Goal: Information Seeking & Learning: Understand process/instructions

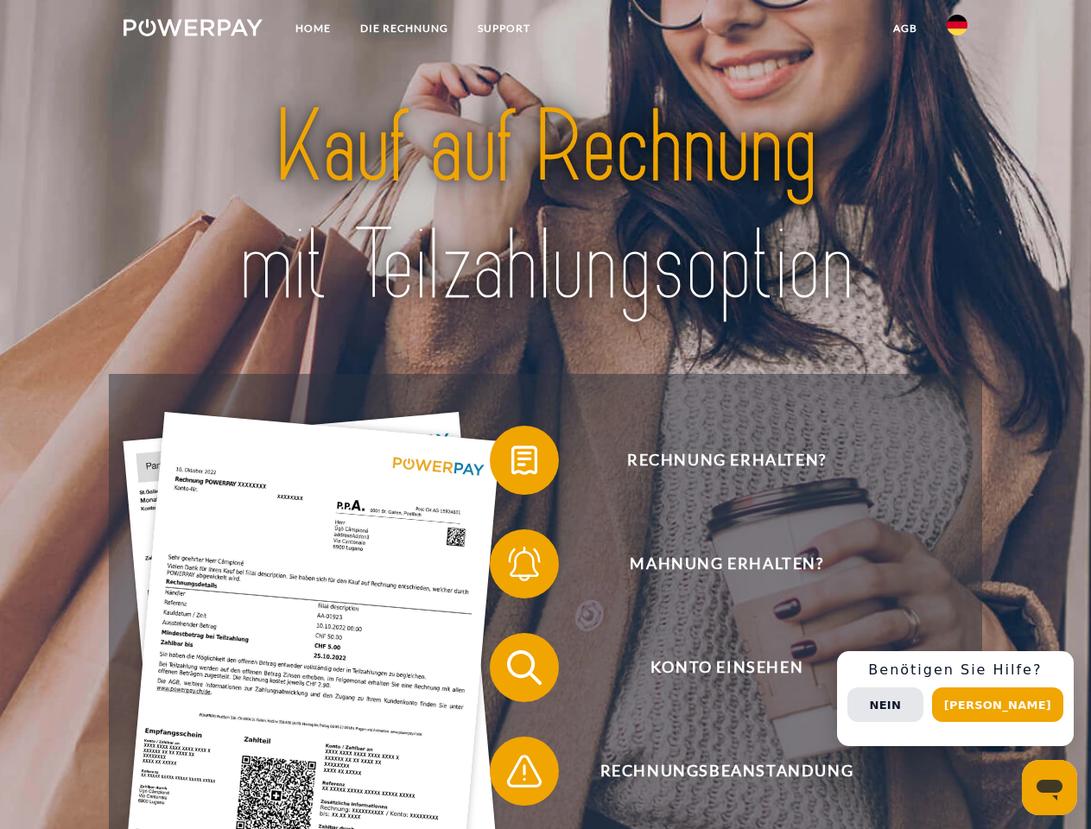
click at [193, 30] on img at bounding box center [193, 27] width 139 height 17
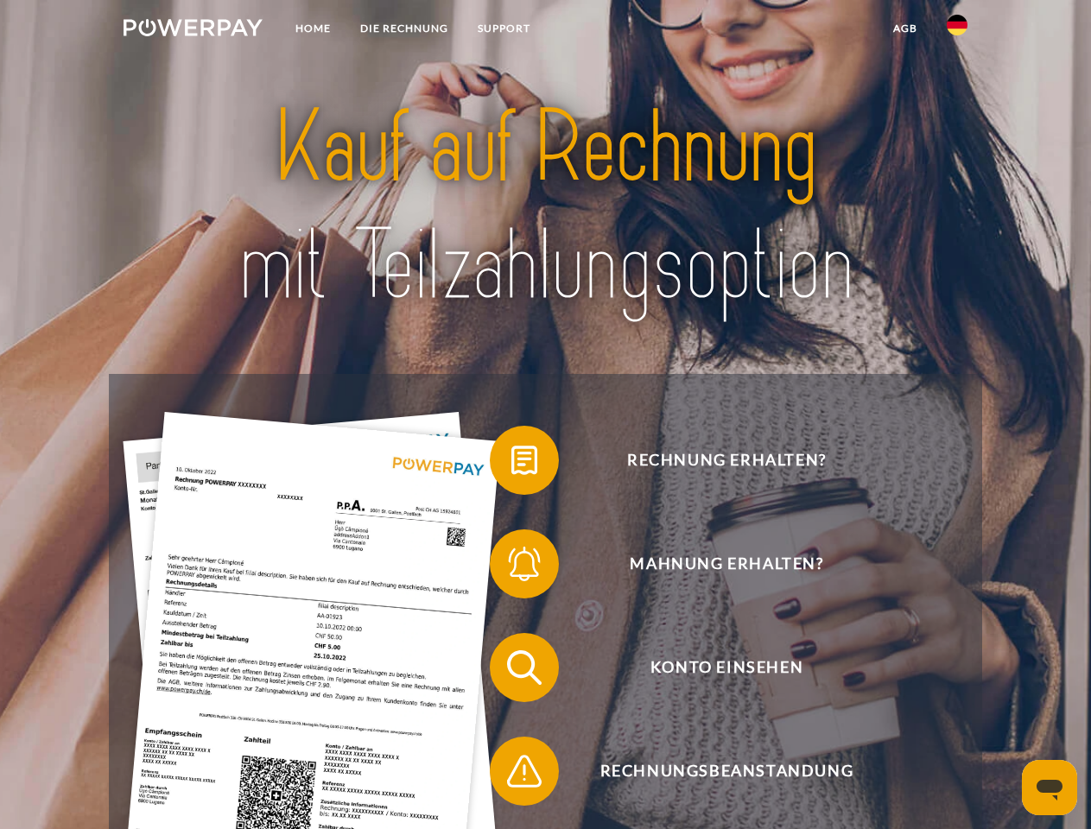
click at [957, 30] on img at bounding box center [957, 25] width 21 height 21
click at [904, 29] on link "agb" at bounding box center [905, 28] width 54 height 31
click at [511, 464] on span at bounding box center [498, 460] width 86 height 86
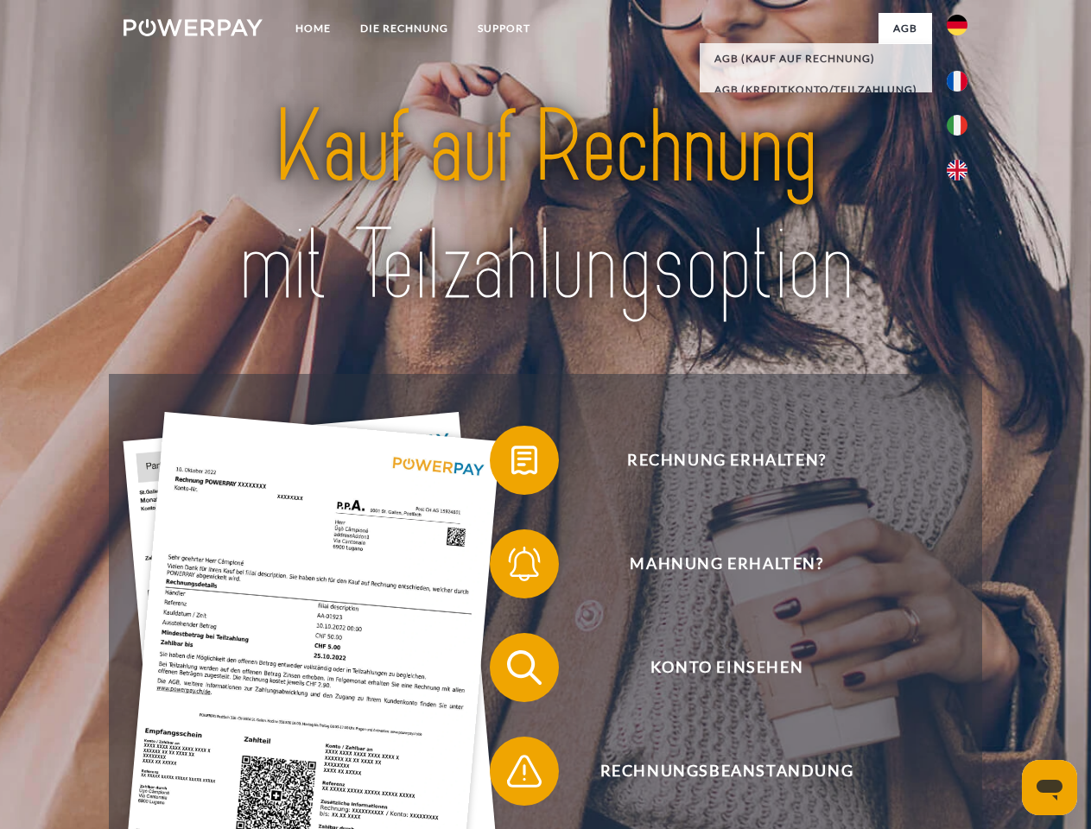
click at [511, 568] on span at bounding box center [498, 564] width 86 height 86
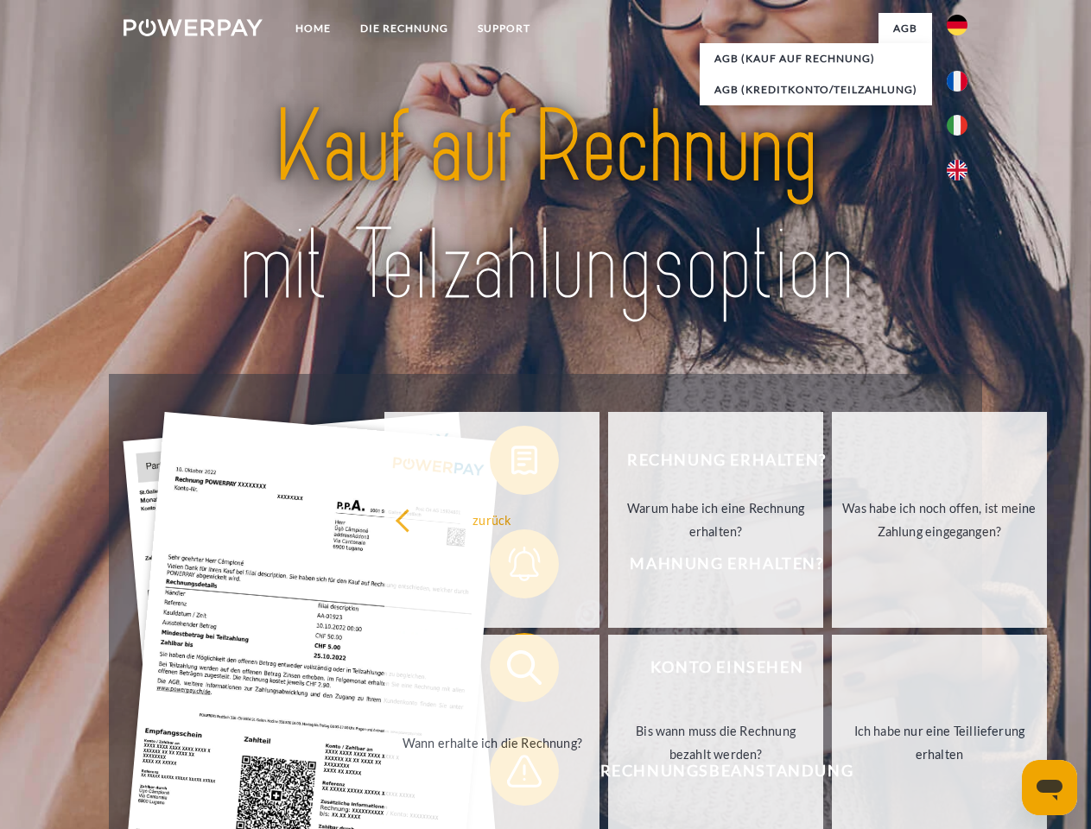
click at [608, 671] on link "Bis wann muss die Rechnung bezahlt werden?" at bounding box center [715, 743] width 215 height 216
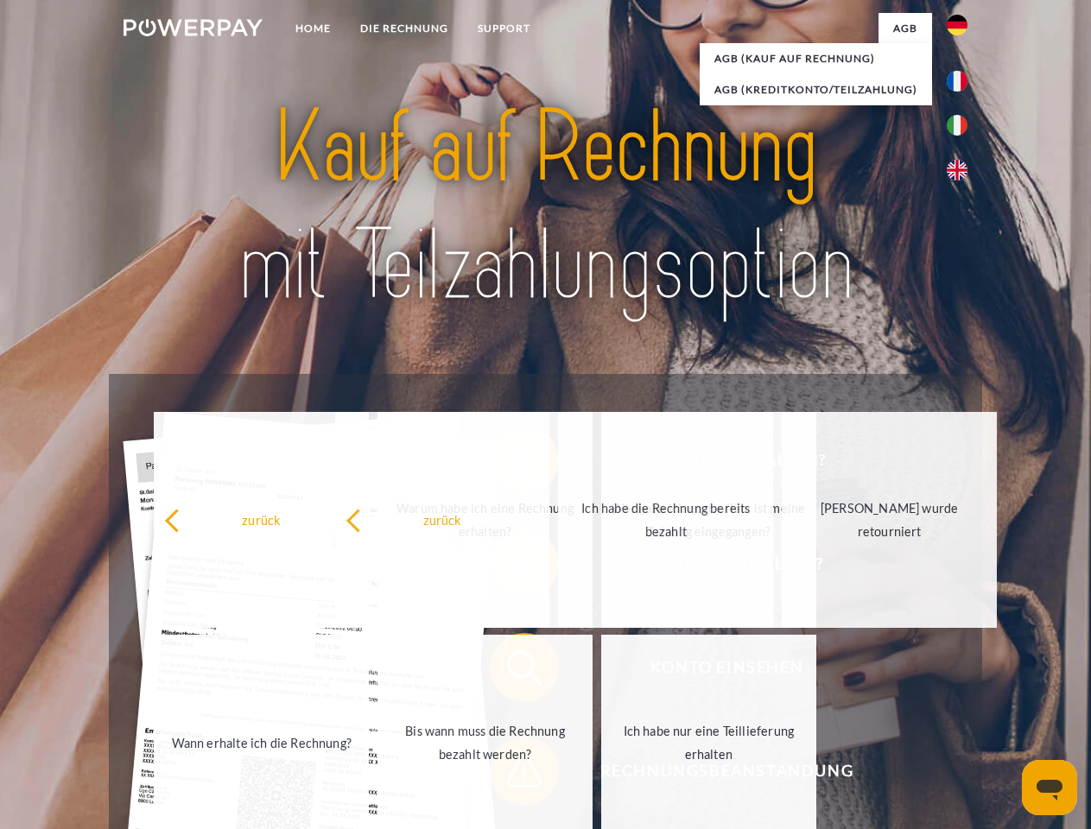
click at [511, 775] on span at bounding box center [498, 771] width 86 height 86
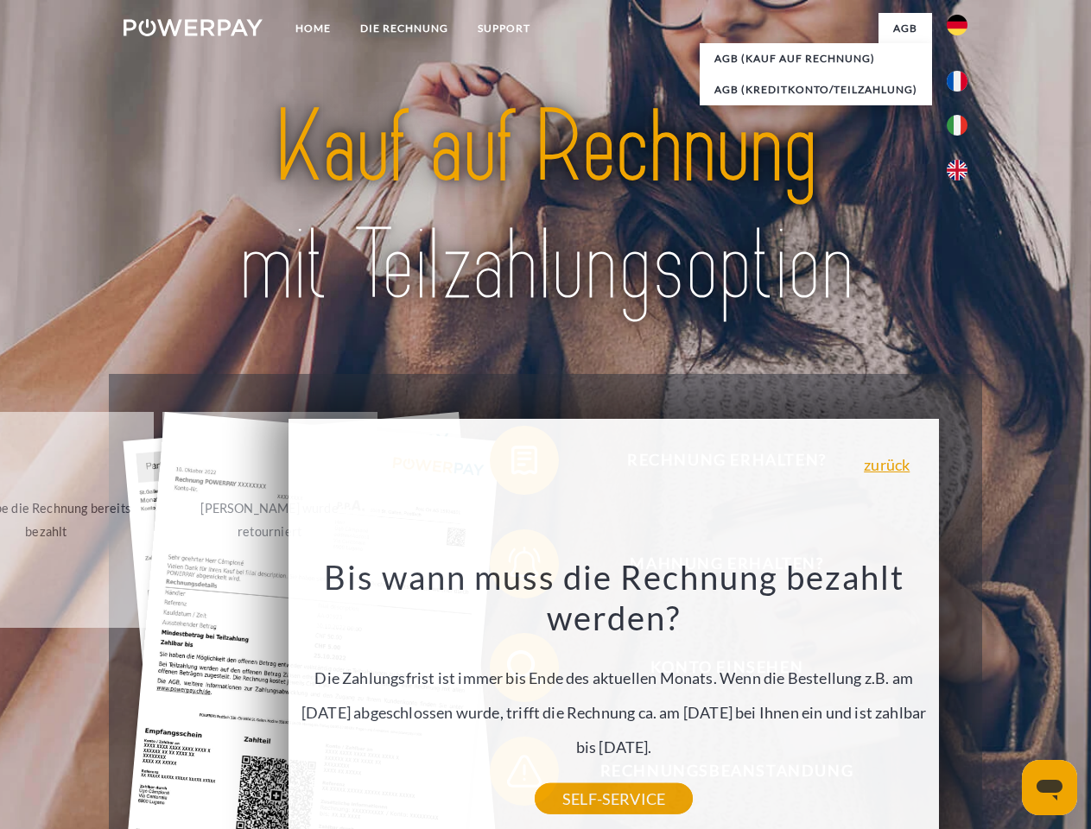
click at [961, 699] on div "Rechnung erhalten? Mahnung erhalten? Konto einsehen" at bounding box center [545, 719] width 872 height 691
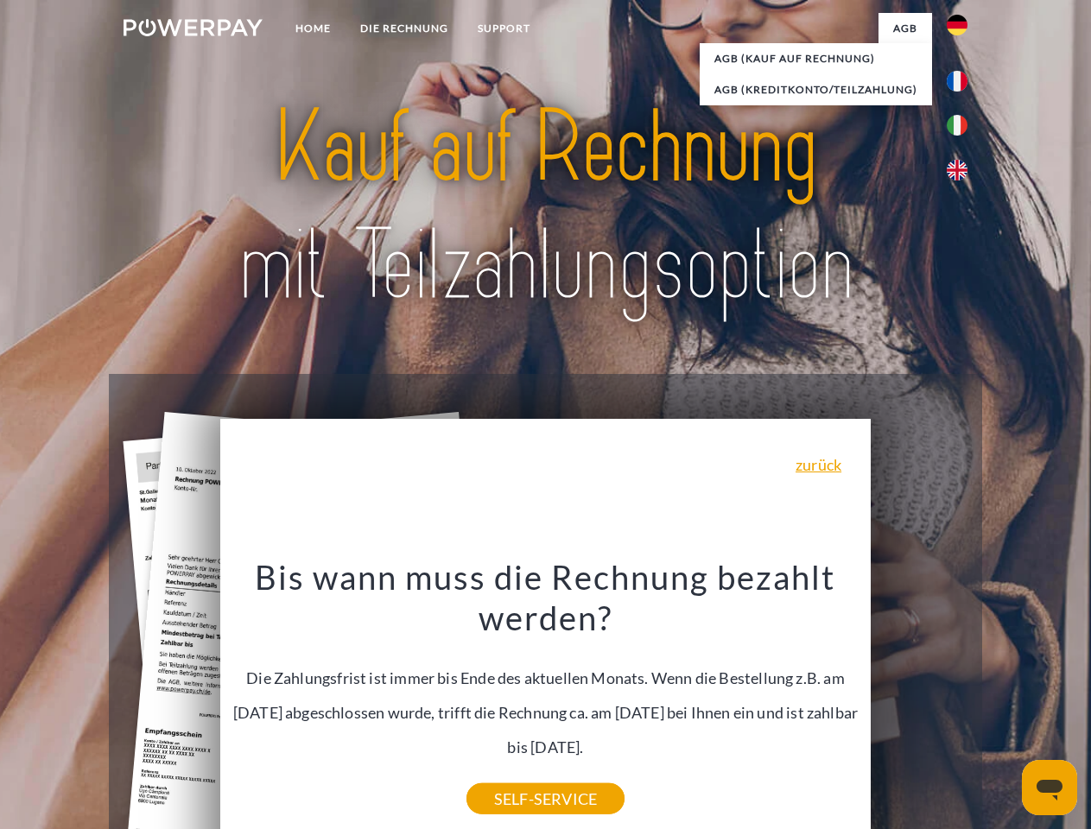
click at [919, 702] on span "Konto einsehen" at bounding box center [726, 667] width 423 height 69
click at [1004, 705] on header "Home DIE RECHNUNG SUPPORT" at bounding box center [545, 596] width 1091 height 1193
